Goal: Transaction & Acquisition: Obtain resource

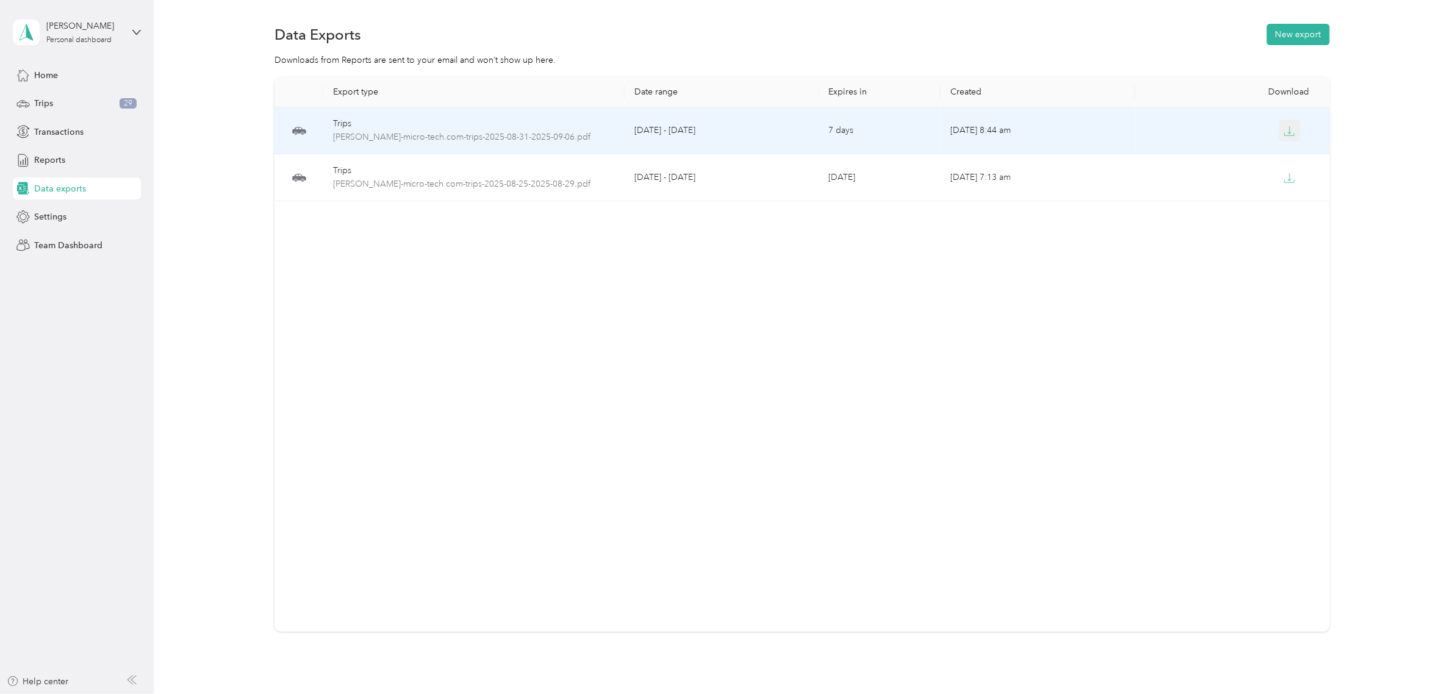
click at [1289, 129] on icon "button" at bounding box center [1289, 131] width 11 height 11
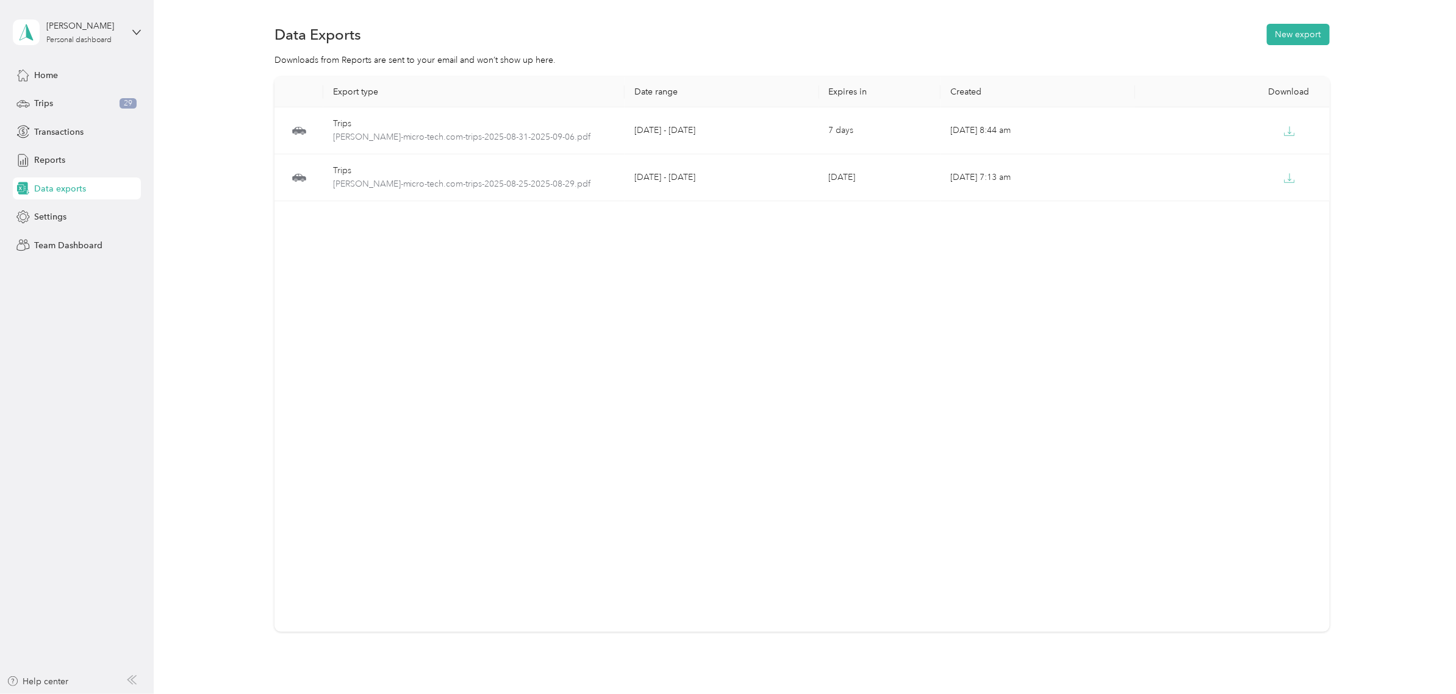
click at [1077, 365] on div "Export type Date range Expires in Created Download Trips [PERSON_NAME]-micro-te…" at bounding box center [801, 354] width 1055 height 555
click at [104, 95] on div "Trips 29" at bounding box center [77, 104] width 128 height 22
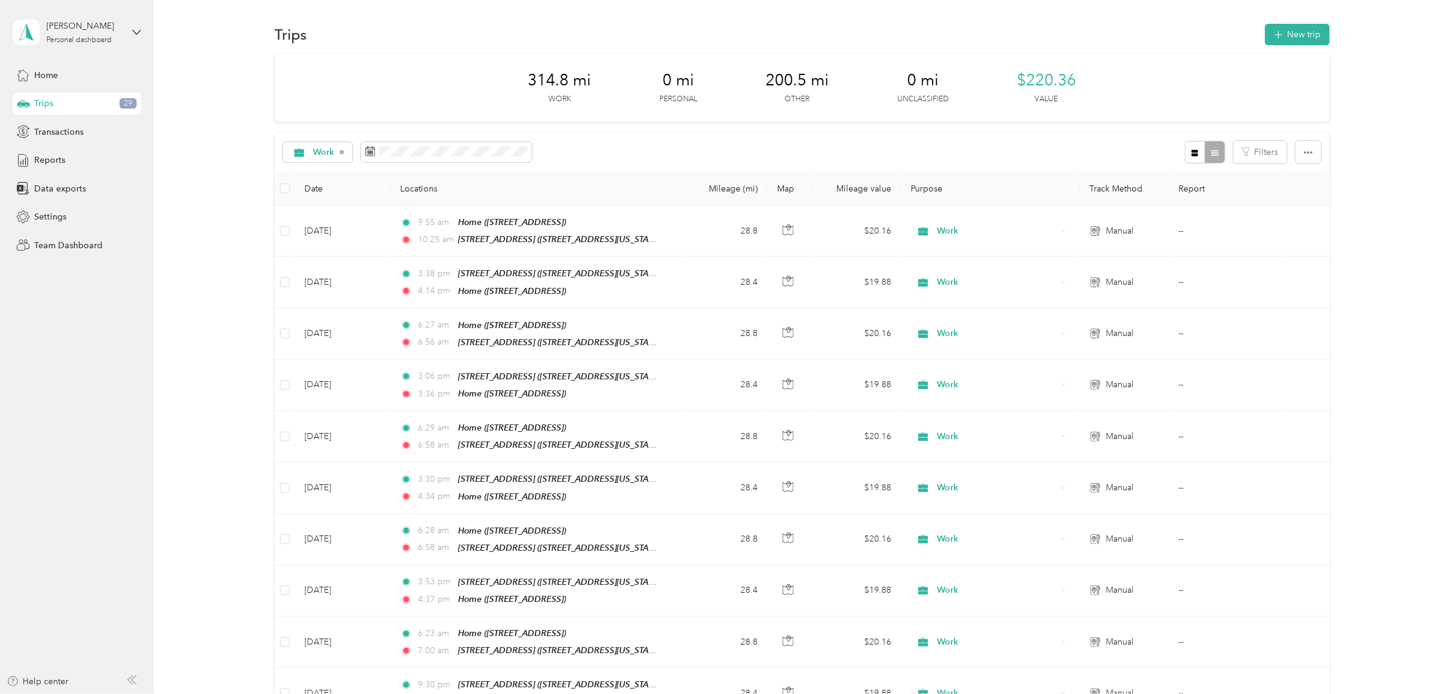
click at [235, 263] on div "314.8 mi Work 0 mi Personal 200.5 mi Other 0 mi Unclassified $220.36 Value Work…" at bounding box center [802, 455] width 1266 height 803
click at [1309, 34] on button "New trip" at bounding box center [1297, 34] width 65 height 21
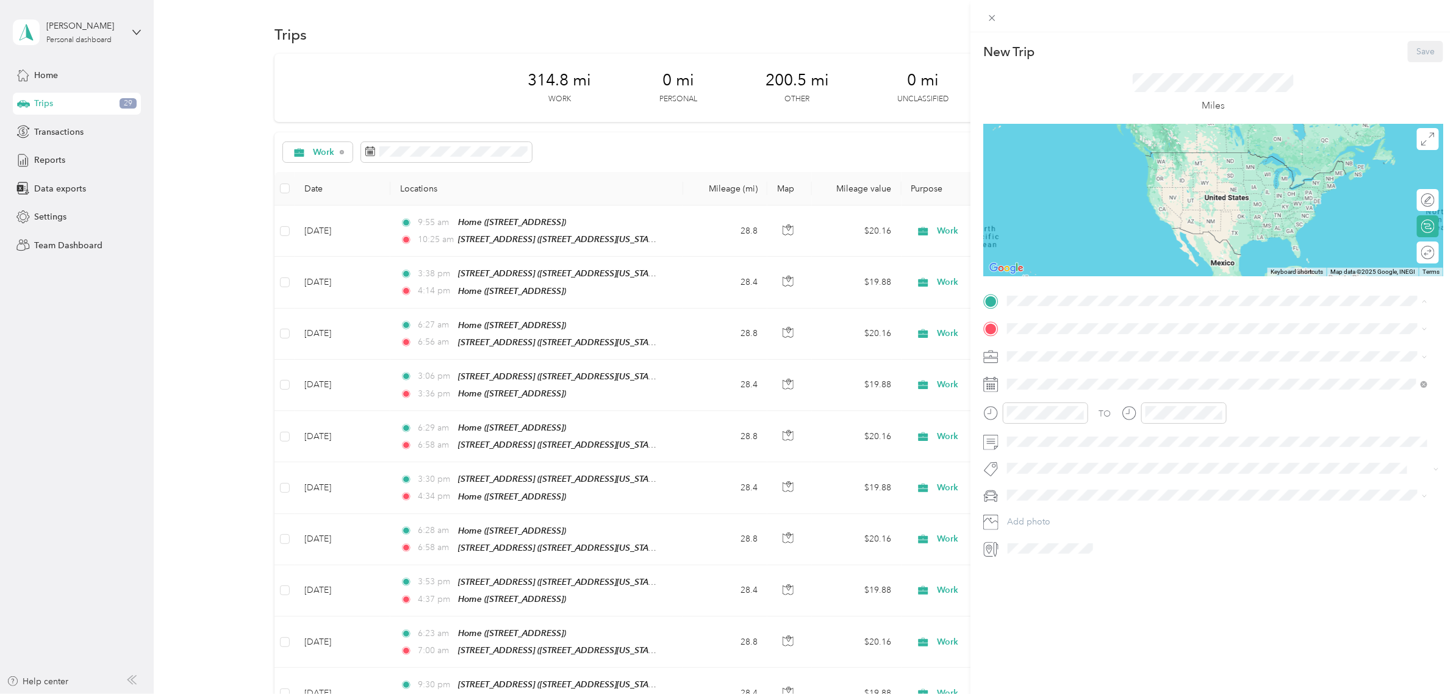
click at [1071, 355] on div "[STREET_ADDRESS][GEOGRAPHIC_DATA][STREET_ADDRESS][US_STATE][GEOGRAPHIC_DATA]" at bounding box center [1091, 357] width 122 height 26
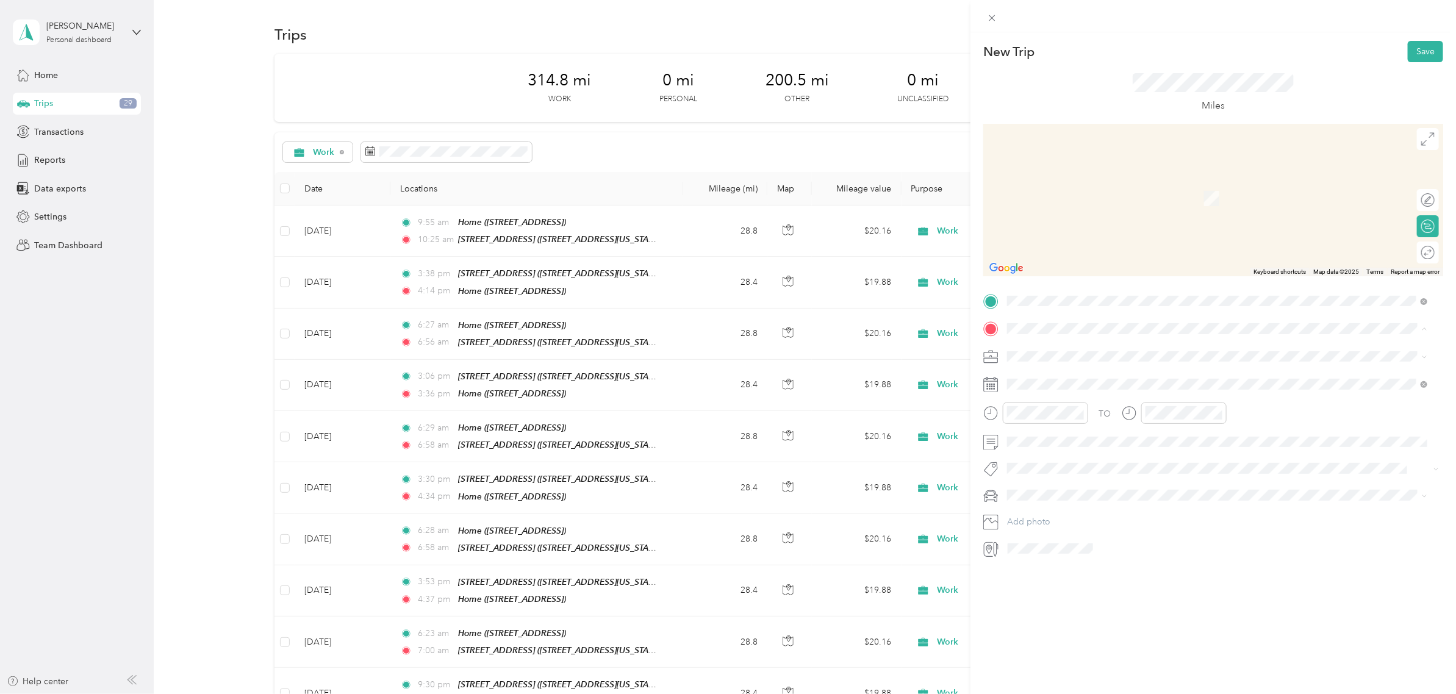
click at [1070, 417] on div "Home [STREET_ADDRESS]" at bounding box center [1068, 423] width 77 height 26
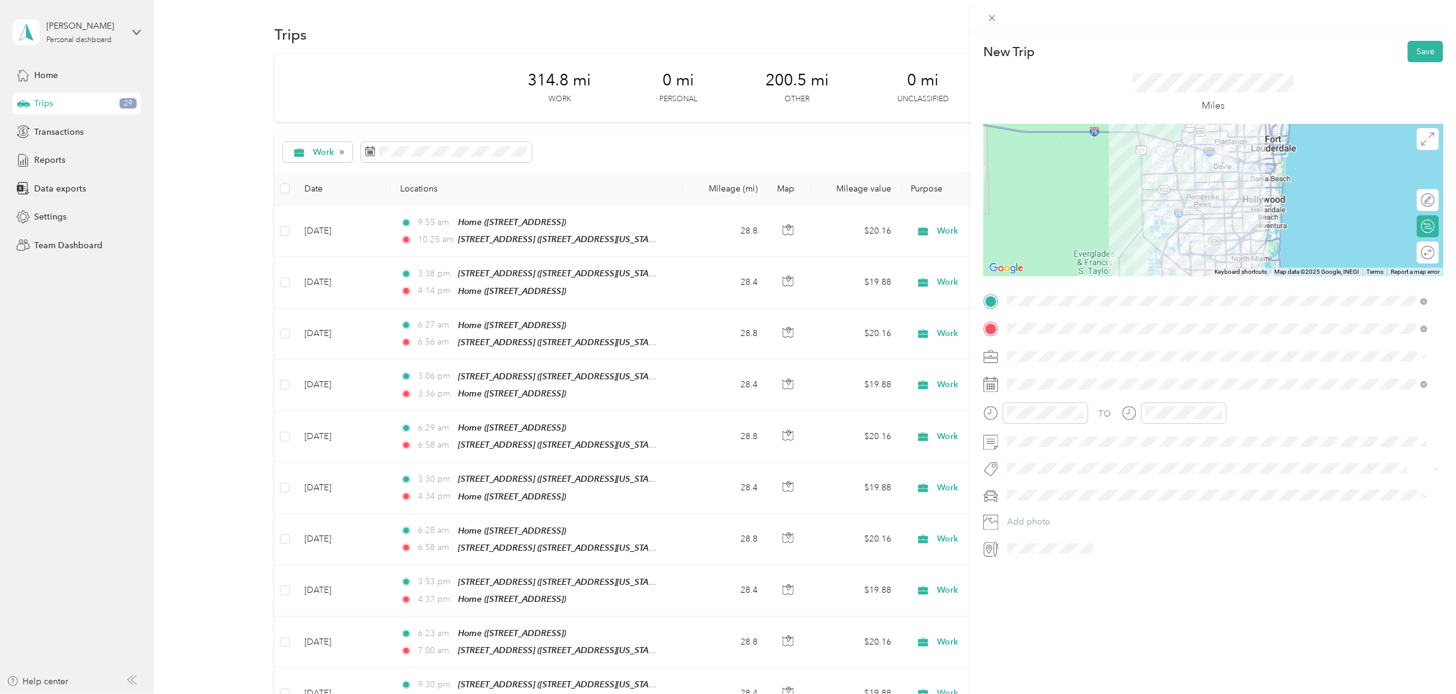
click at [1052, 375] on div "Work" at bounding box center [1218, 377] width 412 height 13
click at [1172, 235] on div at bounding box center [1213, 200] width 460 height 152
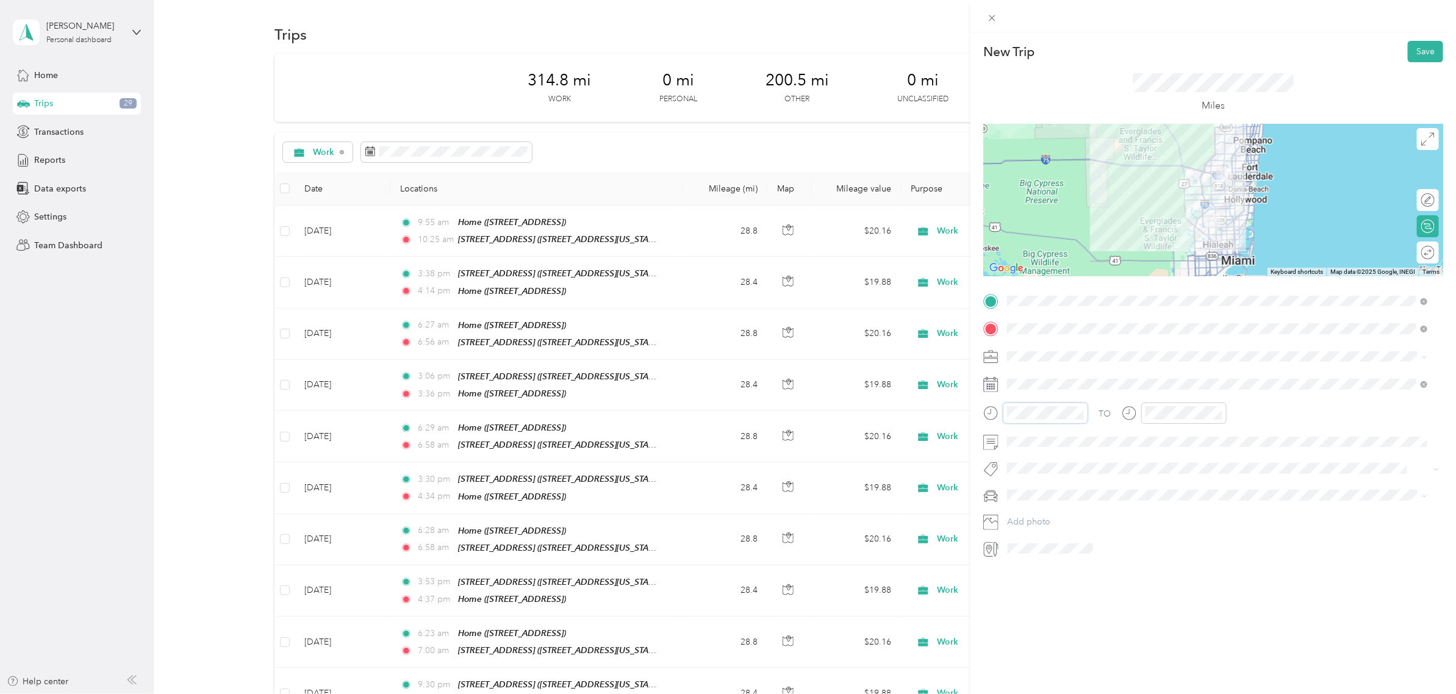
click at [989, 407] on div at bounding box center [1035, 413] width 105 height 21
click at [1087, 448] on div "PM" at bounding box center [1089, 456] width 29 height 17
click at [1022, 490] on div "03" at bounding box center [1020, 490] width 29 height 17
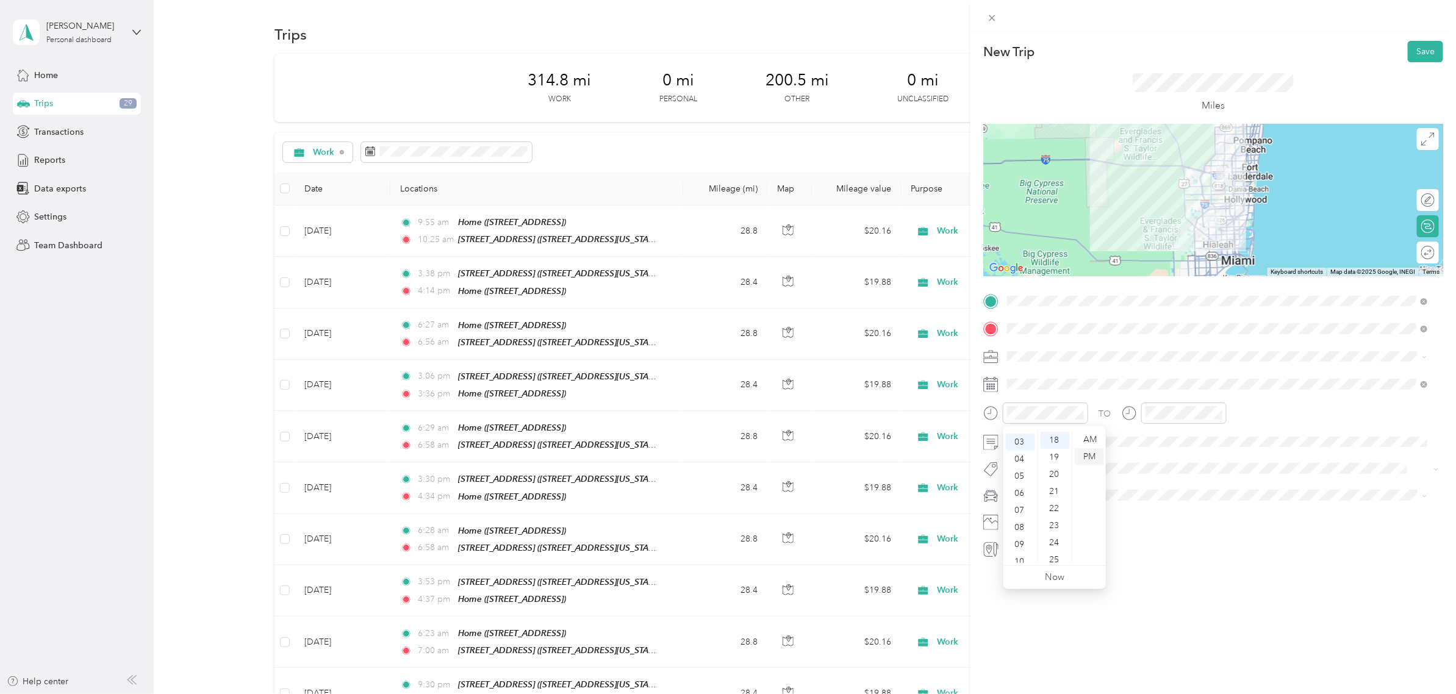
scroll to position [51, 0]
click at [1053, 491] on div "30" at bounding box center [1054, 492] width 29 height 17
click at [1151, 431] on div "04" at bounding box center [1157, 434] width 29 height 17
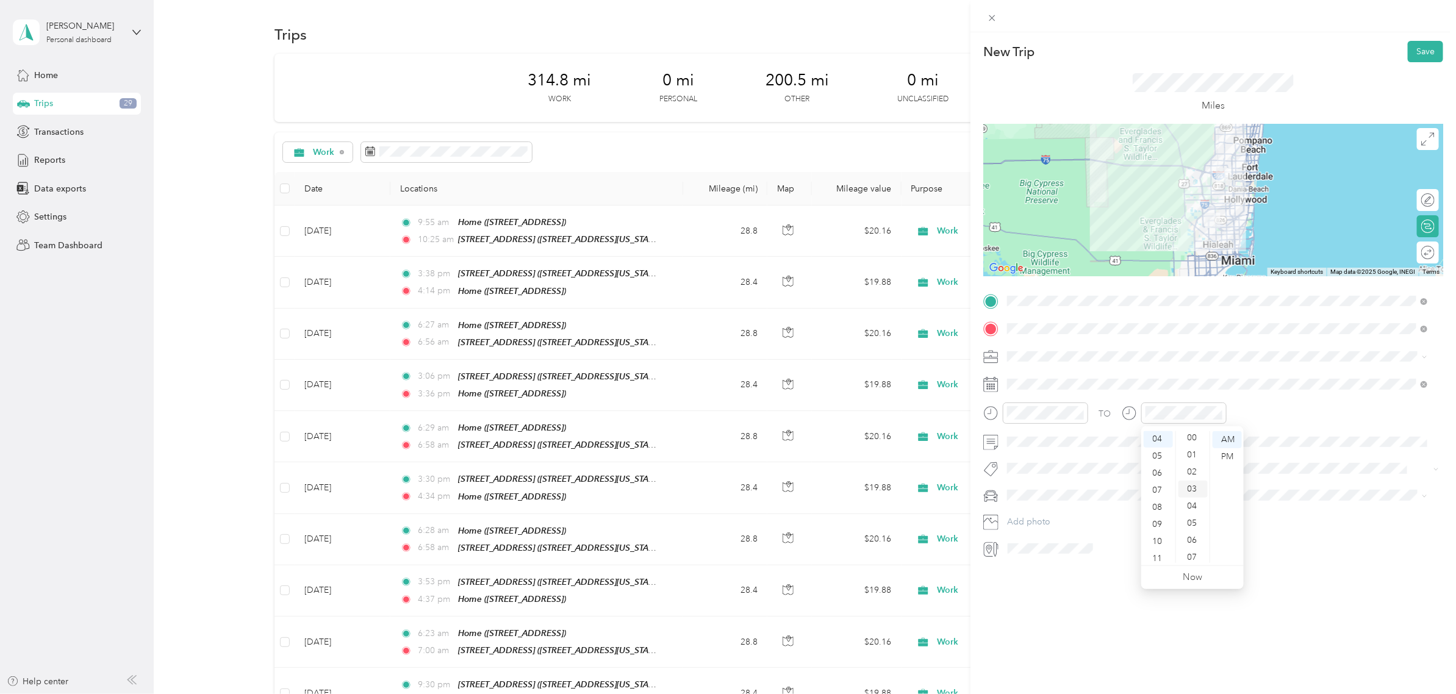
click at [1194, 482] on div "03" at bounding box center [1192, 489] width 29 height 17
click at [1263, 413] on div "TO" at bounding box center [1213, 418] width 460 height 30
click at [1128, 497] on div "6" at bounding box center [1127, 495] width 16 height 15
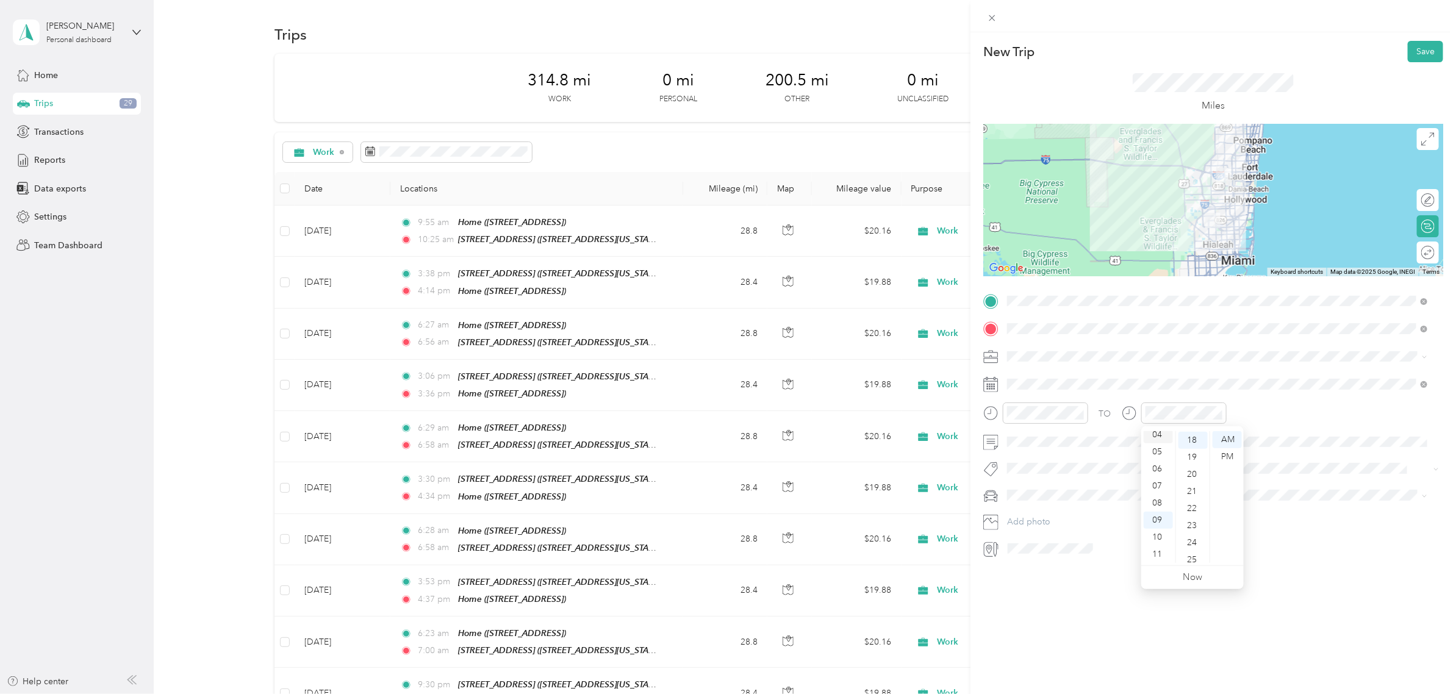
click at [1162, 433] on div "04" at bounding box center [1157, 434] width 29 height 17
click at [1191, 474] on div "02" at bounding box center [1192, 471] width 29 height 17
click at [1229, 451] on div "PM" at bounding box center [1226, 456] width 29 height 17
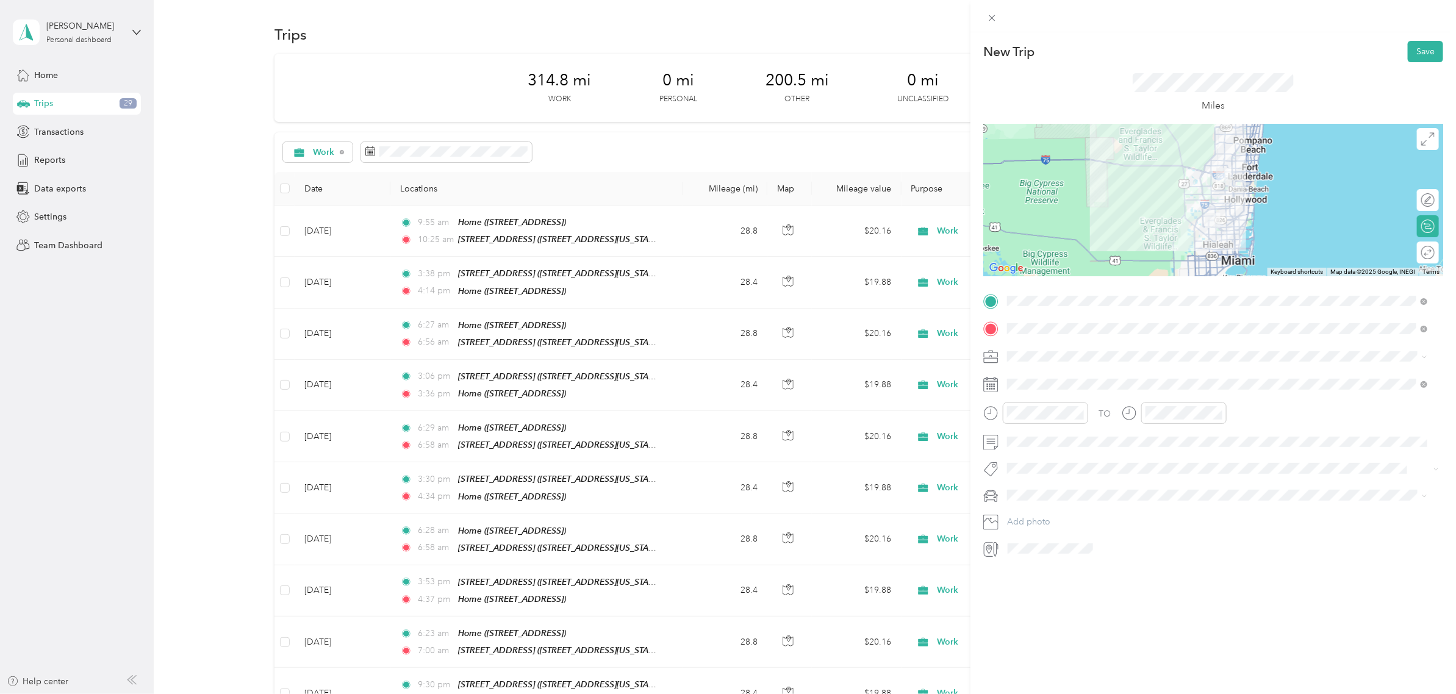
click at [1264, 415] on div "TO" at bounding box center [1213, 418] width 460 height 30
click at [1422, 46] on button "Save" at bounding box center [1425, 51] width 35 height 21
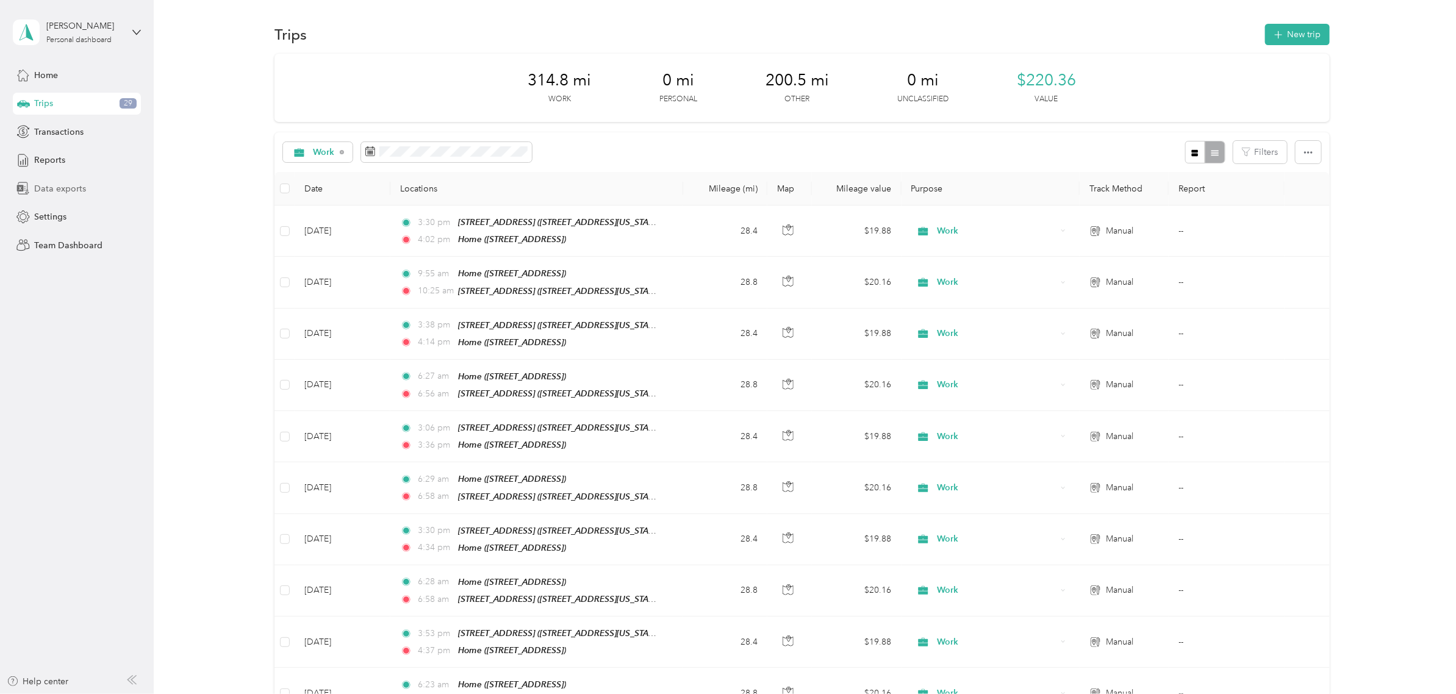
click at [78, 187] on span "Data exports" at bounding box center [60, 188] width 52 height 13
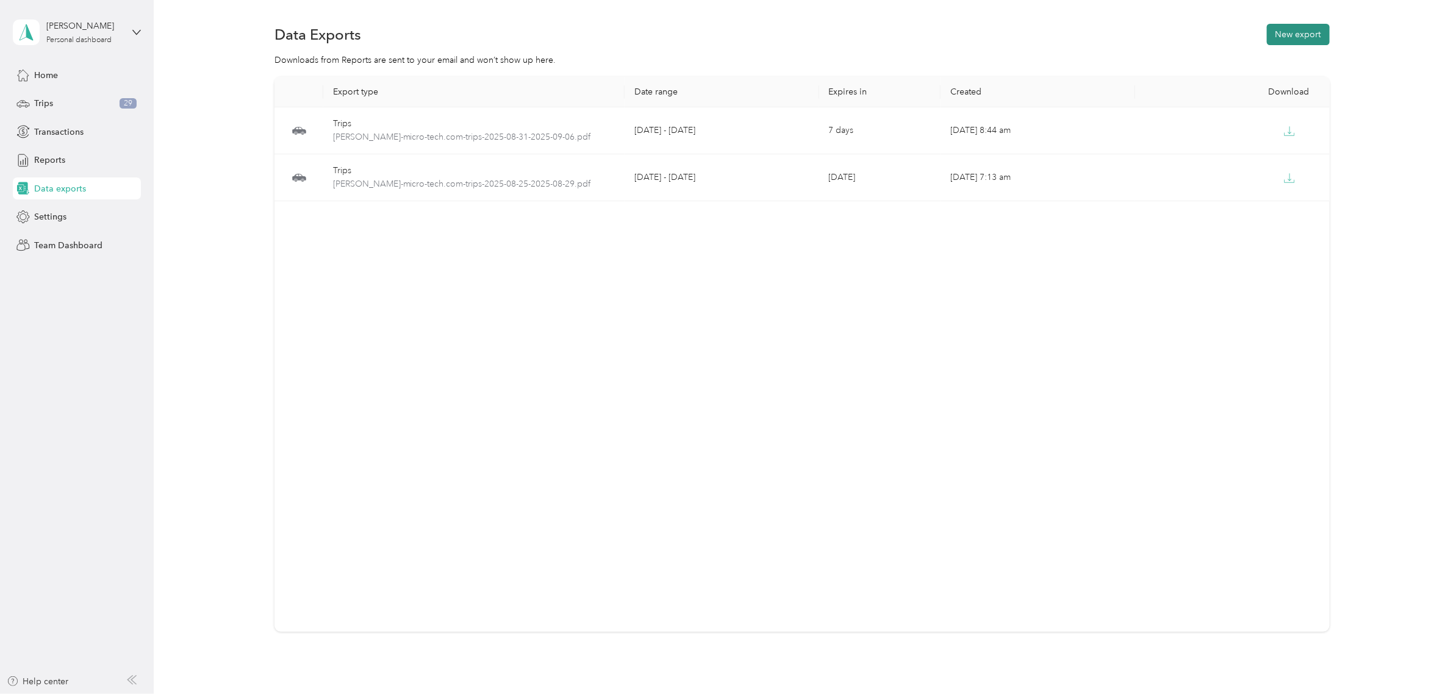
click at [1296, 38] on button "New export" at bounding box center [1298, 34] width 63 height 21
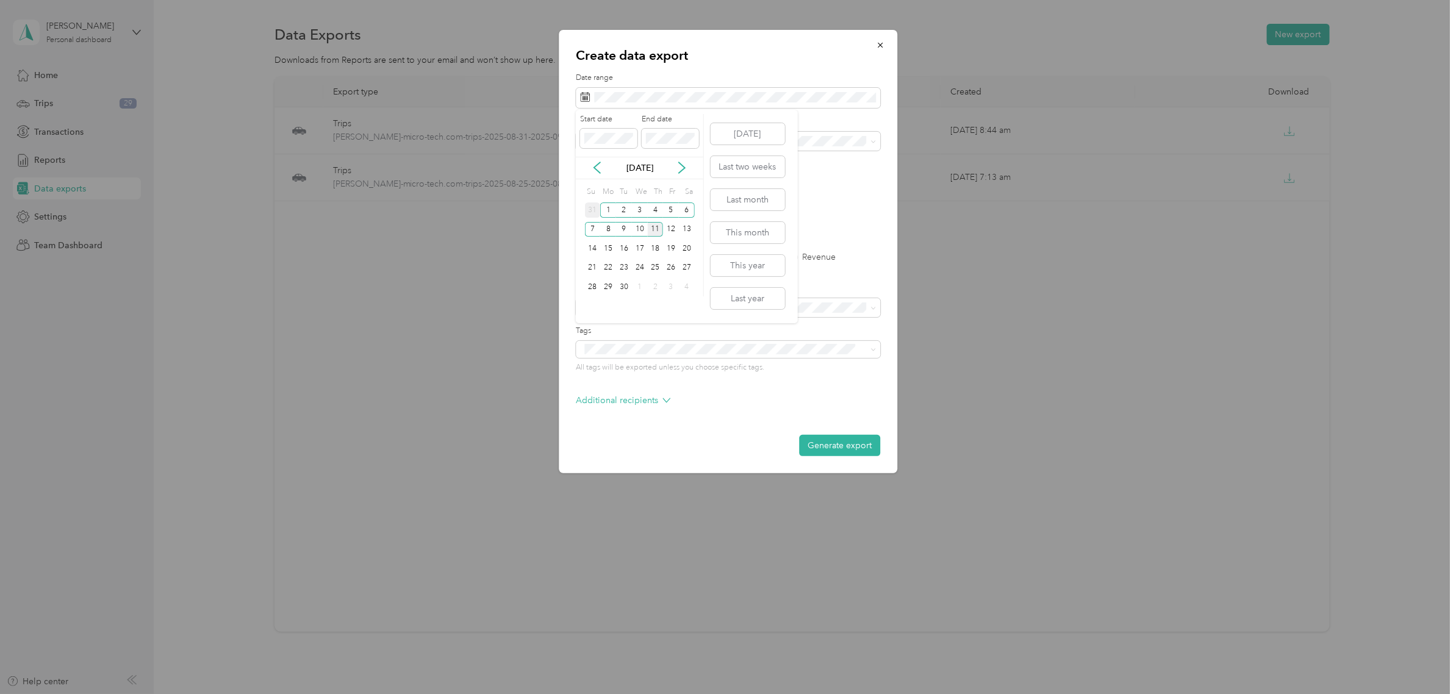
click at [596, 212] on div "31" at bounding box center [593, 209] width 16 height 15
click at [686, 303] on div "6" at bounding box center [687, 306] width 16 height 15
click at [620, 182] on div "Work" at bounding box center [727, 184] width 287 height 13
click at [665, 213] on label "PDF" at bounding box center [678, 213] width 29 height 9
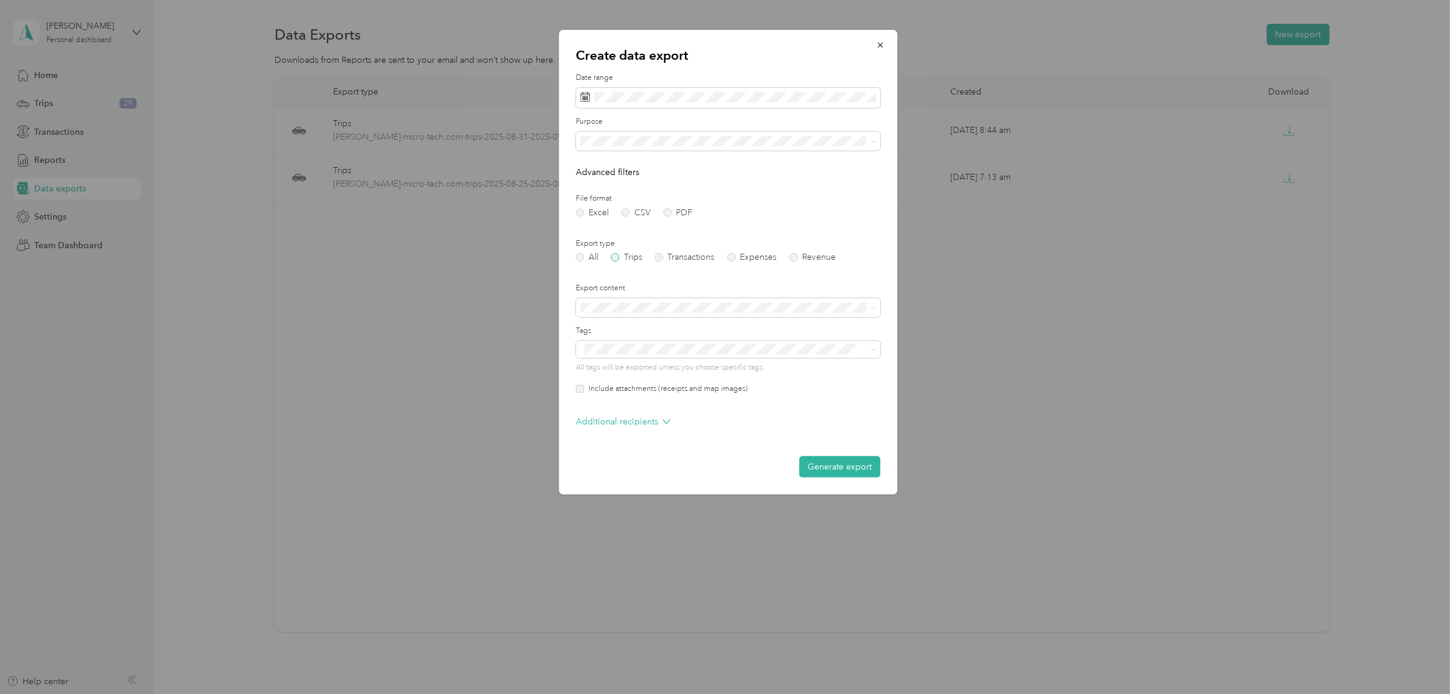
click at [614, 259] on label "Trips" at bounding box center [626, 257] width 31 height 9
click at [581, 394] on div "Include attachments (receipts and map images)" at bounding box center [728, 389] width 304 height 11
click at [848, 470] on button "Generate export" at bounding box center [839, 466] width 81 height 21
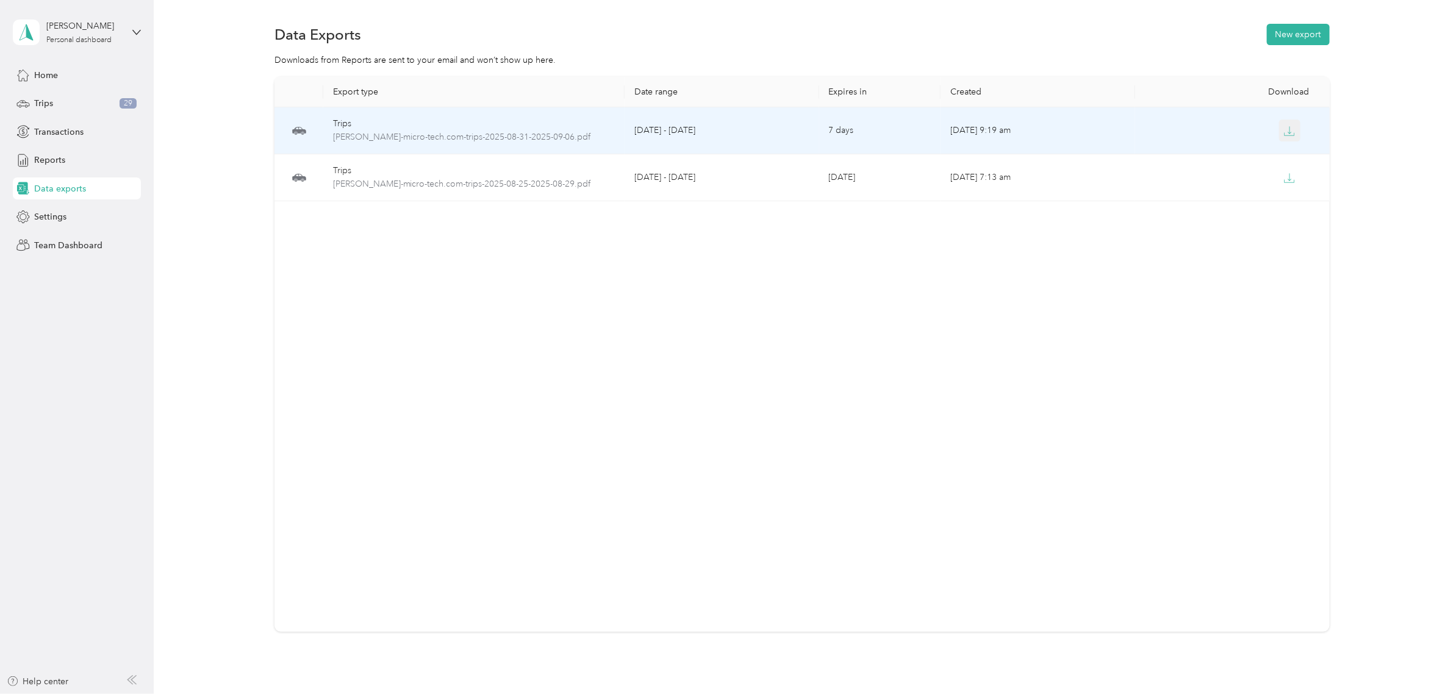
click at [1290, 126] on button "button" at bounding box center [1290, 131] width 22 height 22
